Goal: Information Seeking & Learning: Check status

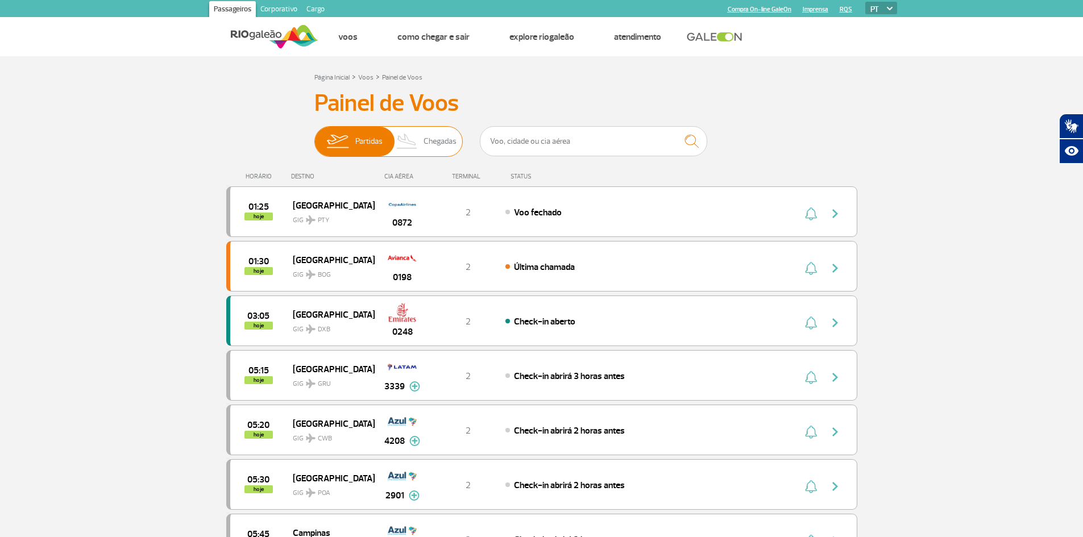
click at [432, 143] on span "Chegadas" at bounding box center [440, 142] width 33 height 30
click at [314, 136] on input "Partidas Chegadas" at bounding box center [314, 136] width 0 height 0
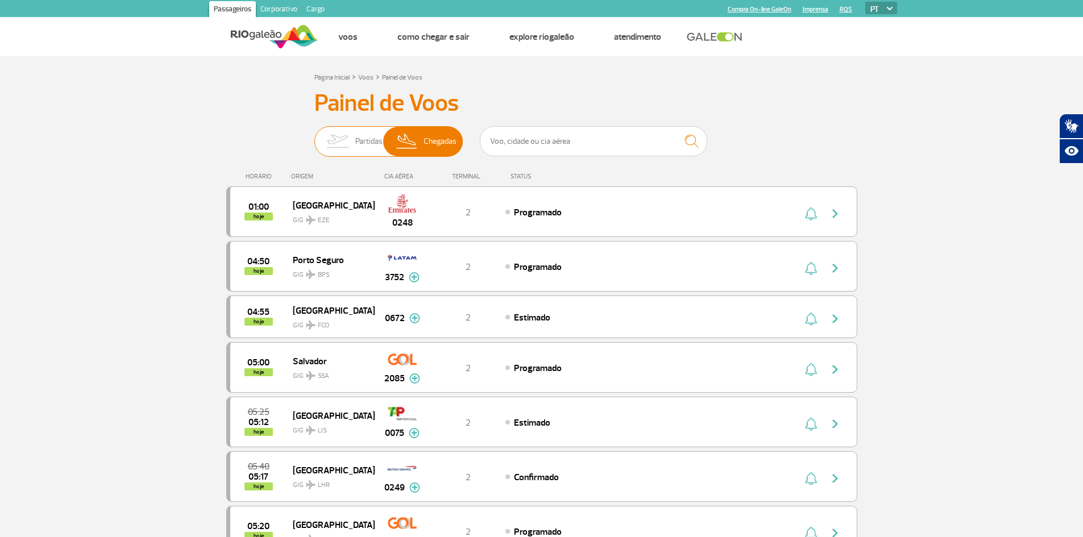
click at [352, 146] on img at bounding box center [338, 142] width 36 height 30
click at [314, 136] on input "Partidas Chegadas" at bounding box center [314, 136] width 0 height 0
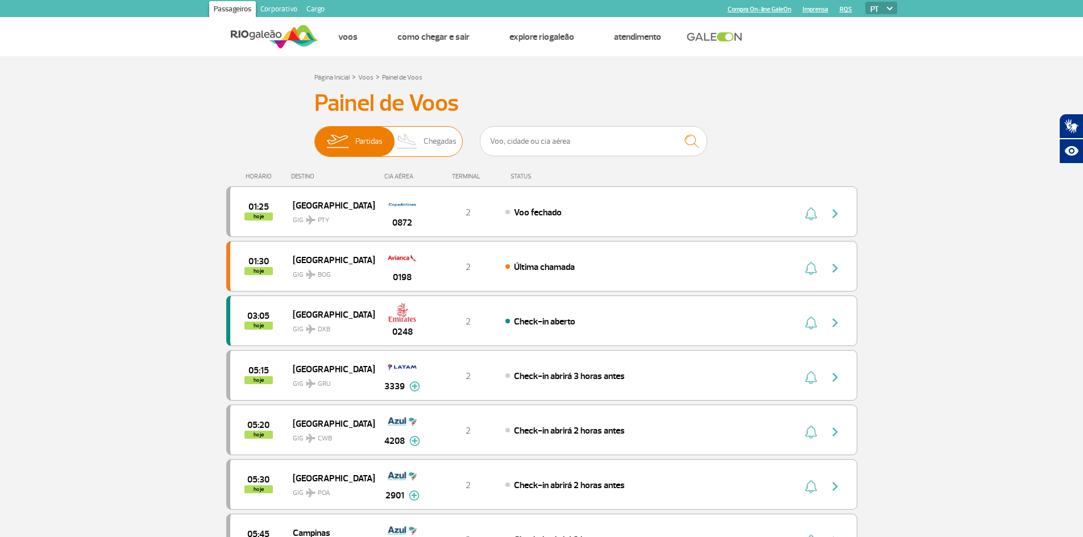
click at [431, 148] on span "Chegadas" at bounding box center [440, 142] width 33 height 30
click at [314, 136] on input "Partidas Chegadas" at bounding box center [314, 136] width 0 height 0
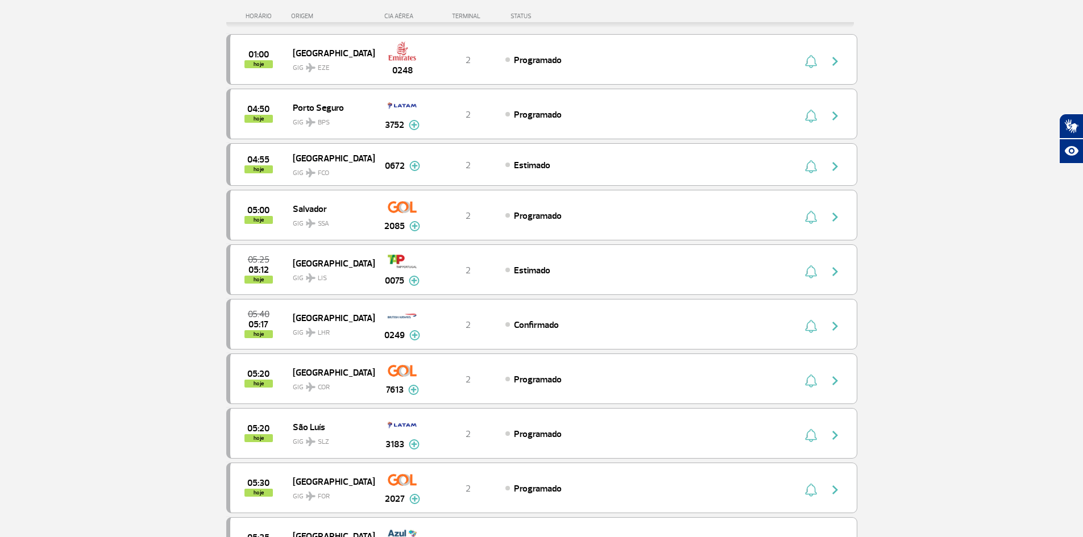
scroll to position [171, 0]
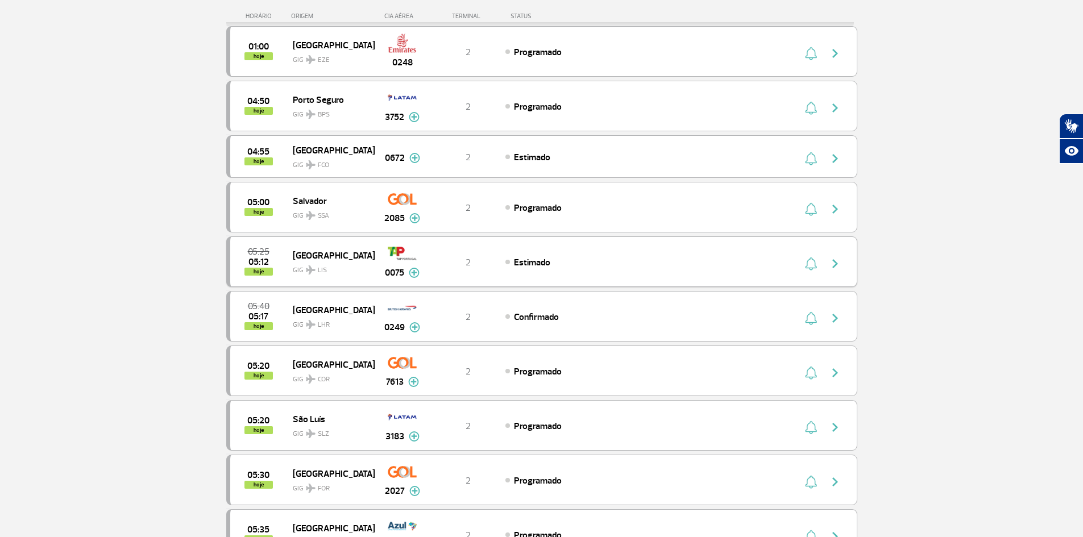
click at [835, 266] on img "button" at bounding box center [835, 264] width 14 height 14
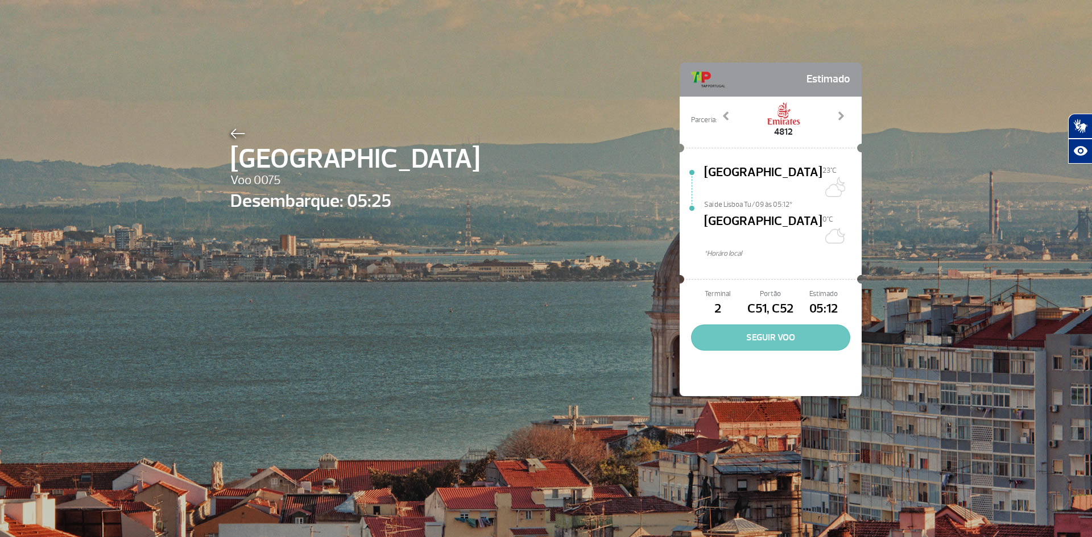
click at [803, 325] on button "SEGUIR VOO" at bounding box center [770, 338] width 159 height 26
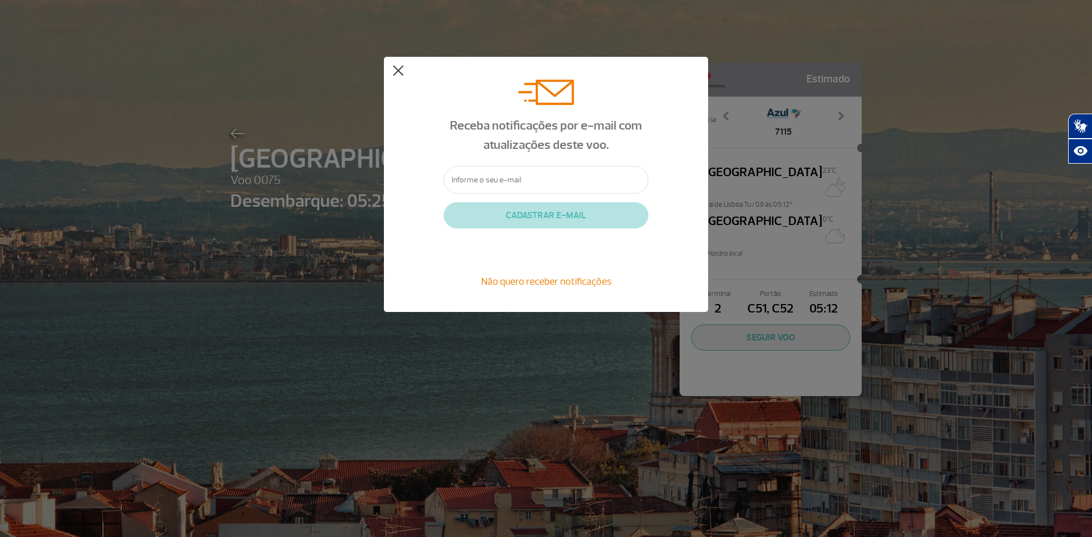
click at [403, 71] on button at bounding box center [397, 70] width 11 height 11
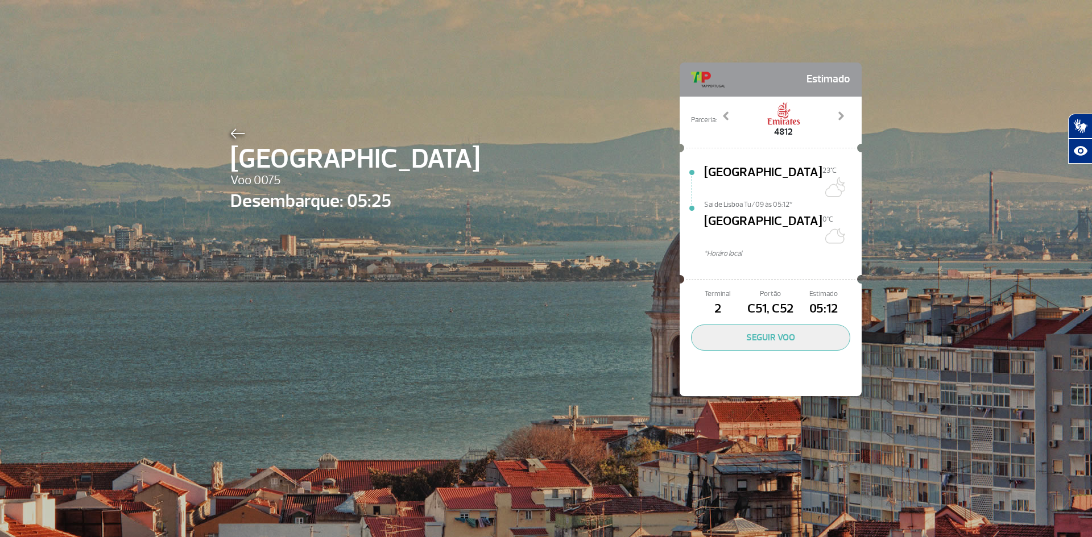
click at [238, 135] on img at bounding box center [237, 134] width 15 height 10
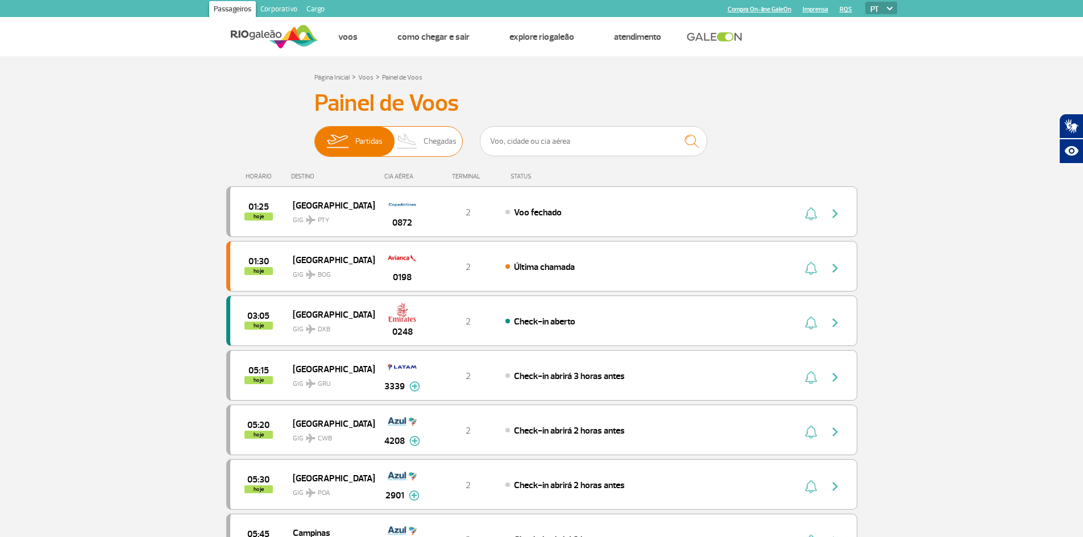
click at [423, 144] on img at bounding box center [408, 142] width 34 height 30
click at [314, 136] on input "Partidas Chegadas" at bounding box center [314, 136] width 0 height 0
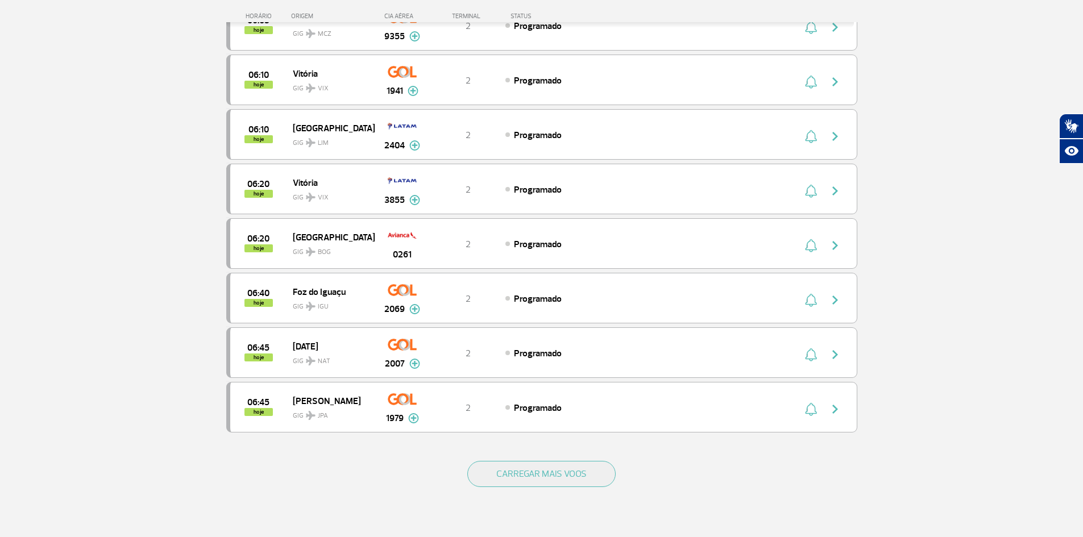
scroll to position [853, 0]
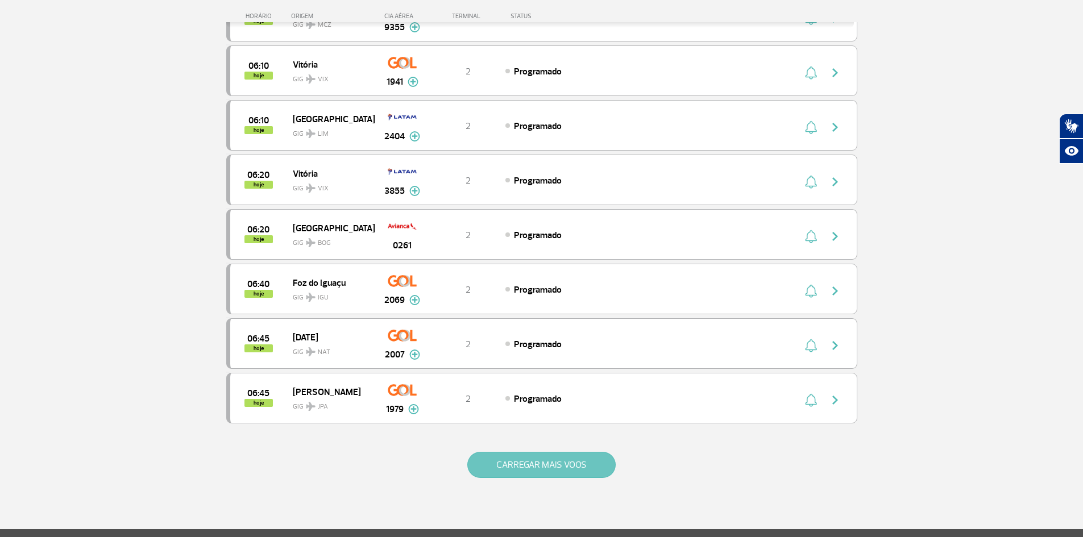
click at [502, 458] on button "CARREGAR MAIS VOOS" at bounding box center [541, 465] width 148 height 26
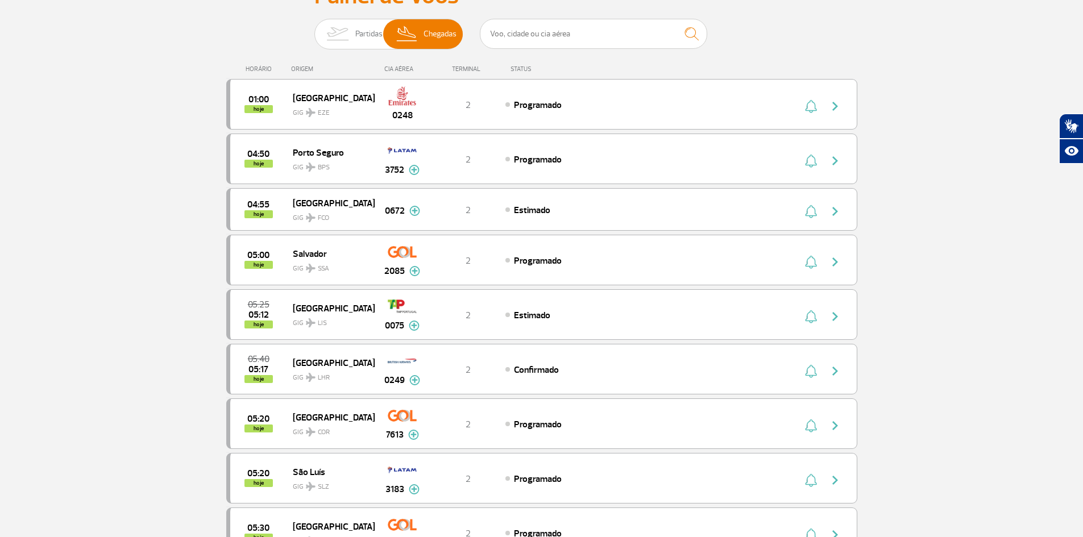
scroll to position [0, 0]
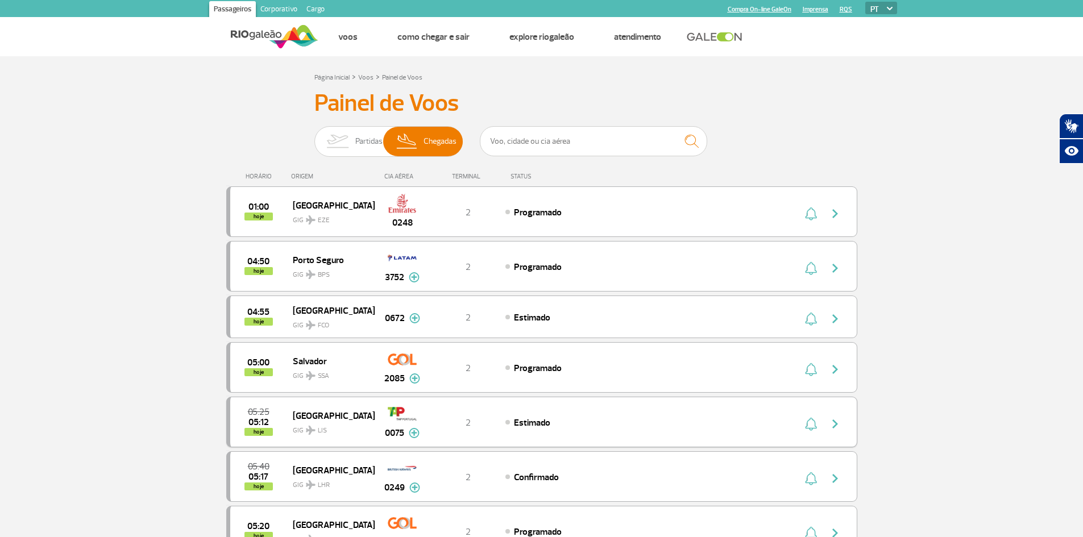
click at [411, 428] on img at bounding box center [414, 433] width 11 height 10
